Goal: Task Accomplishment & Management: Manage account settings

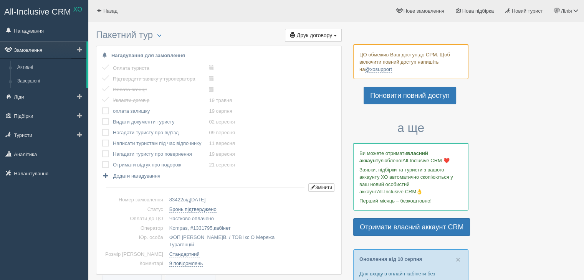
click at [38, 51] on link "Замовлення" at bounding box center [43, 49] width 86 height 17
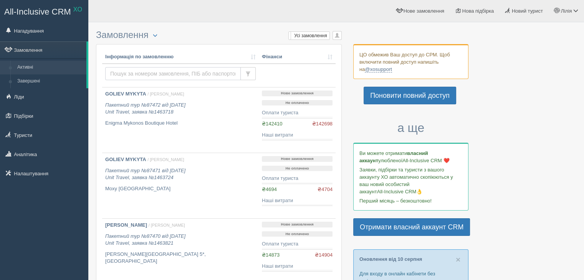
click at [126, 76] on input "text" at bounding box center [173, 73] width 136 height 13
paste input "472853"
type input "68061"
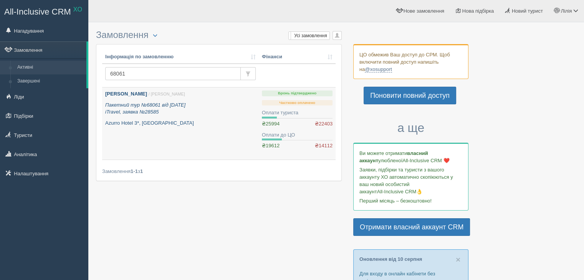
click at [138, 108] on p "Пакетний тур №68061 від 17.01.2025 iTravel, заявка №28585" at bounding box center [180, 109] width 151 height 14
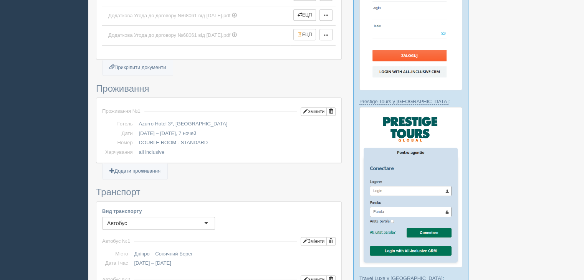
scroll to position [269, 0]
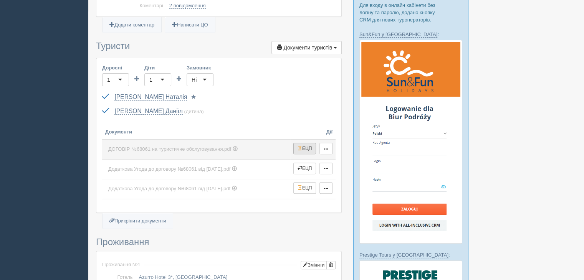
click at [302, 143] on button "ЕЦП" at bounding box center [305, 149] width 23 height 12
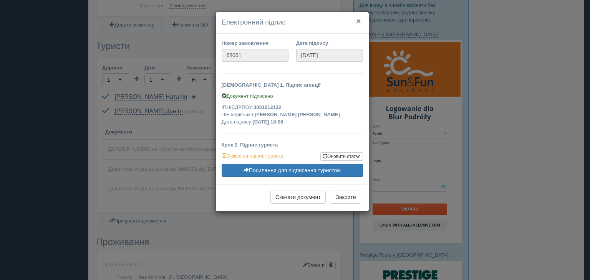
click at [358, 22] on button "×" at bounding box center [358, 21] width 5 height 8
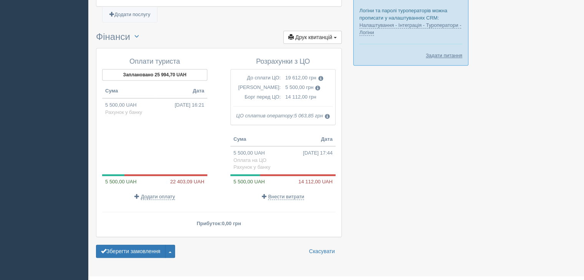
scroll to position [853, 0]
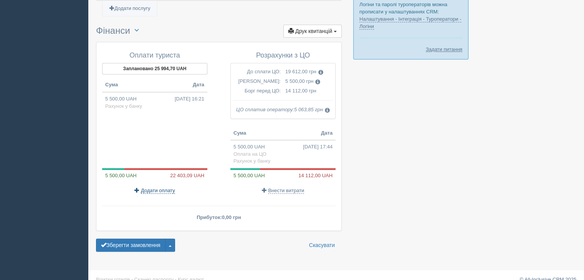
click at [158, 188] on span "Додати оплату" at bounding box center [158, 191] width 34 height 6
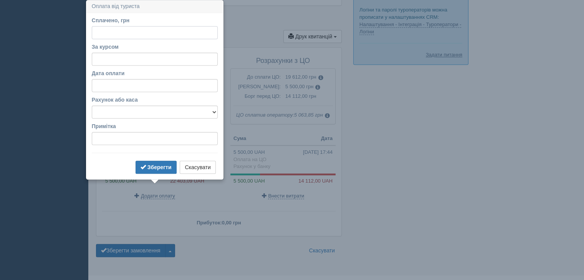
scroll to position [847, 0]
click at [106, 62] on input "За курсом" at bounding box center [155, 59] width 126 height 13
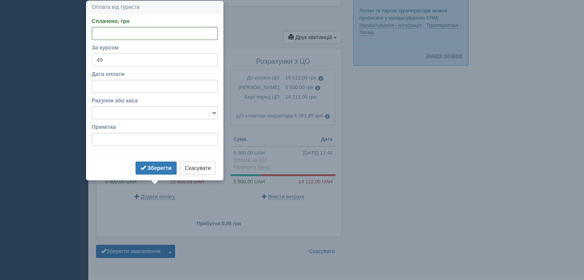
type input "4"
type input "45"
click at [110, 38] on input "Сплачено, грн" at bounding box center [155, 33] width 126 height 13
type input "5500"
drag, startPoint x: 118, startPoint y: 112, endPoint x: 121, endPoint y: 118, distance: 7.1
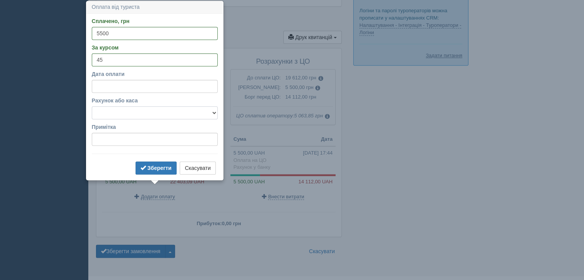
click at [118, 112] on select "Готівка Картка Рахунок у банку" at bounding box center [155, 112] width 126 height 13
select select "1166"
click at [92, 106] on select "Готівка Картка Рахунок у банку" at bounding box center [155, 112] width 126 height 13
click at [110, 140] on input "Примітка" at bounding box center [155, 139] width 126 height 13
type input "Повернення від ЦО"
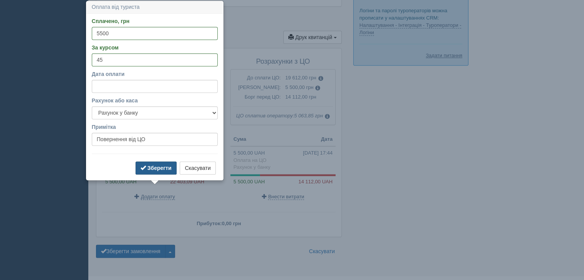
drag, startPoint x: 148, startPoint y: 163, endPoint x: 153, endPoint y: 161, distance: 5.7
click at [149, 163] on button "Зберегти" at bounding box center [156, 168] width 41 height 13
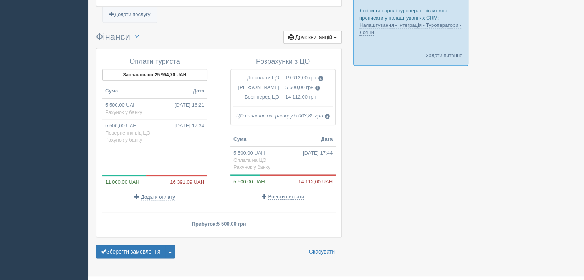
click at [285, 193] on p "Внести витрати" at bounding box center [282, 196] width 105 height 7
click at [282, 194] on span "Внести витрати" at bounding box center [286, 197] width 36 height 6
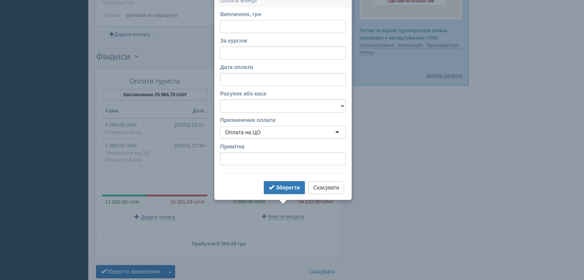
scroll to position [821, 0]
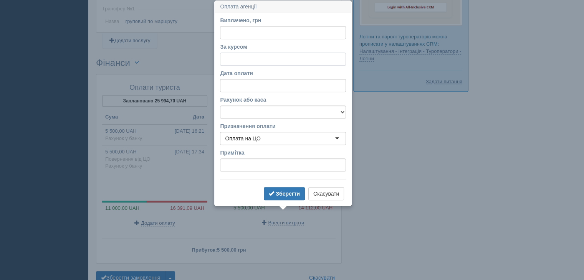
click at [242, 59] on input "За курсом" at bounding box center [283, 59] width 126 height 13
type input "45"
click at [276, 35] on input "Виплачено, грн" at bounding box center [283, 32] width 126 height 13
type input "1575"
drag, startPoint x: 240, startPoint y: 116, endPoint x: 241, endPoint y: 111, distance: 4.8
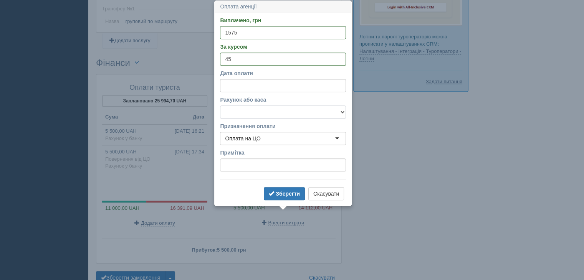
click at [240, 114] on select "Готівка Картка Рахунок у банку" at bounding box center [283, 112] width 126 height 13
select select "1166"
click at [220, 106] on select "Готівка Картка Рахунок у банку" at bounding box center [283, 112] width 126 height 13
click at [239, 137] on div "Оплата на ЦО" at bounding box center [242, 139] width 35 height 8
click at [237, 166] on input "Примітка" at bounding box center [283, 165] width 126 height 13
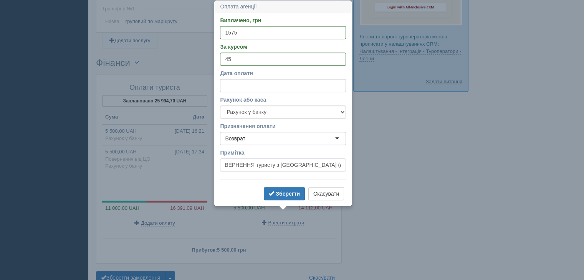
scroll to position [0, 10]
type input "ПОВЕРНЕННЯ туристу з ФВП (ануляція туристом)"
click at [277, 192] on b "Зберегти" at bounding box center [288, 194] width 24 height 6
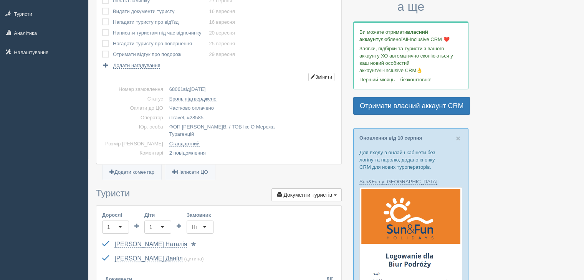
scroll to position [91, 0]
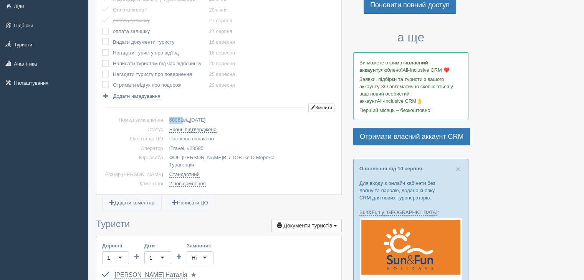
click at [169, 121] on span "68061" at bounding box center [176, 120] width 14 height 6
copy span "68061"
click at [173, 129] on link "Бронь підтверджено" at bounding box center [192, 130] width 47 height 6
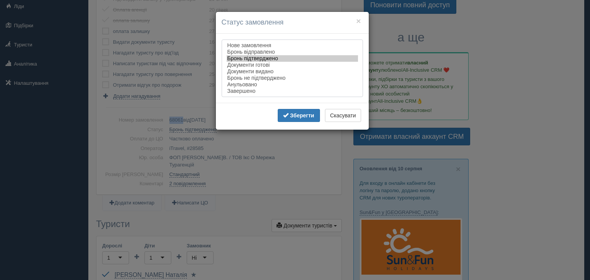
select select "cancelled"
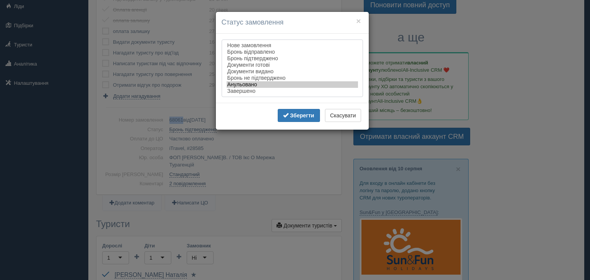
click at [241, 87] on option "Анульовано" at bounding box center [292, 84] width 131 height 7
click at [294, 116] on b "Зберегти" at bounding box center [302, 116] width 24 height 6
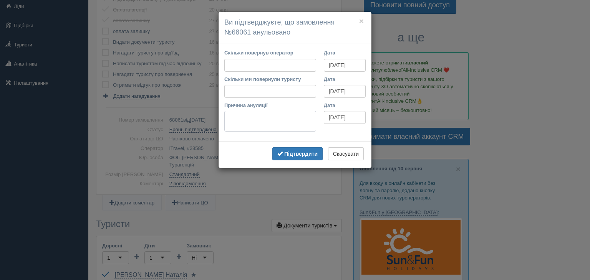
click at [252, 125] on textarea "Причина ануляції" at bounding box center [270, 121] width 92 height 21
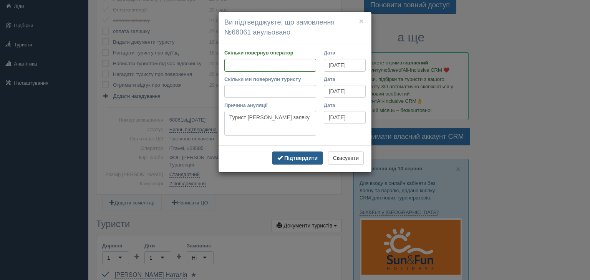
type textarea "Турист анульовав заявку"
click at [308, 157] on b "Підтвердити" at bounding box center [300, 158] width 33 height 6
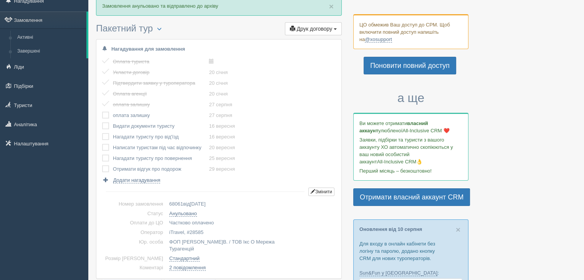
scroll to position [0, 0]
